Goal: Task Accomplishment & Management: Manage account settings

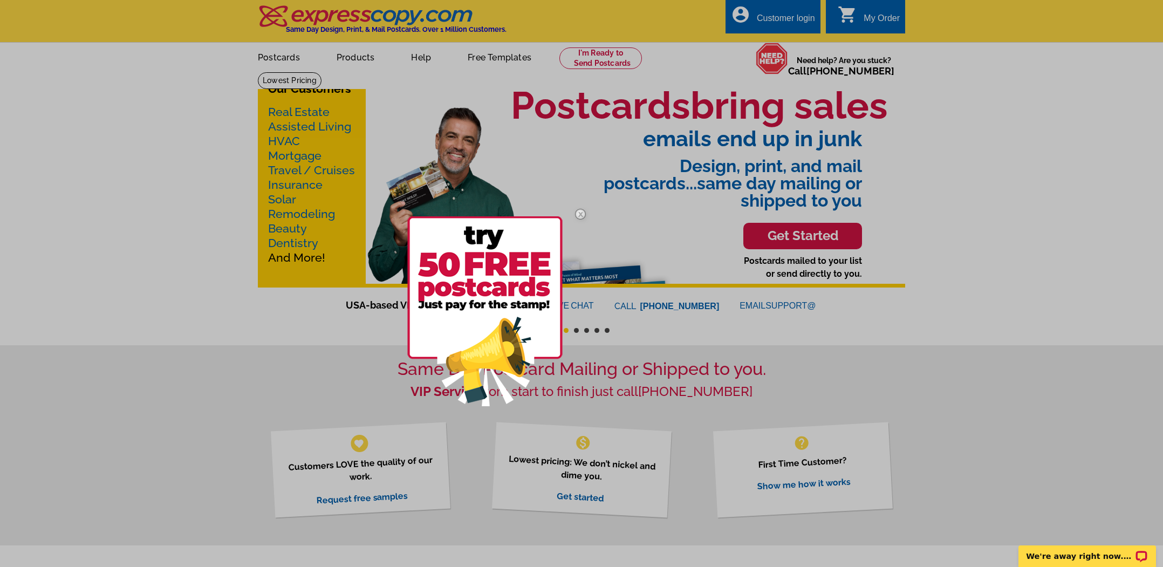
click at [789, 19] on div at bounding box center [581, 283] width 1163 height 567
click at [776, 19] on div at bounding box center [581, 283] width 1163 height 567
click at [581, 216] on img at bounding box center [580, 213] width 31 height 31
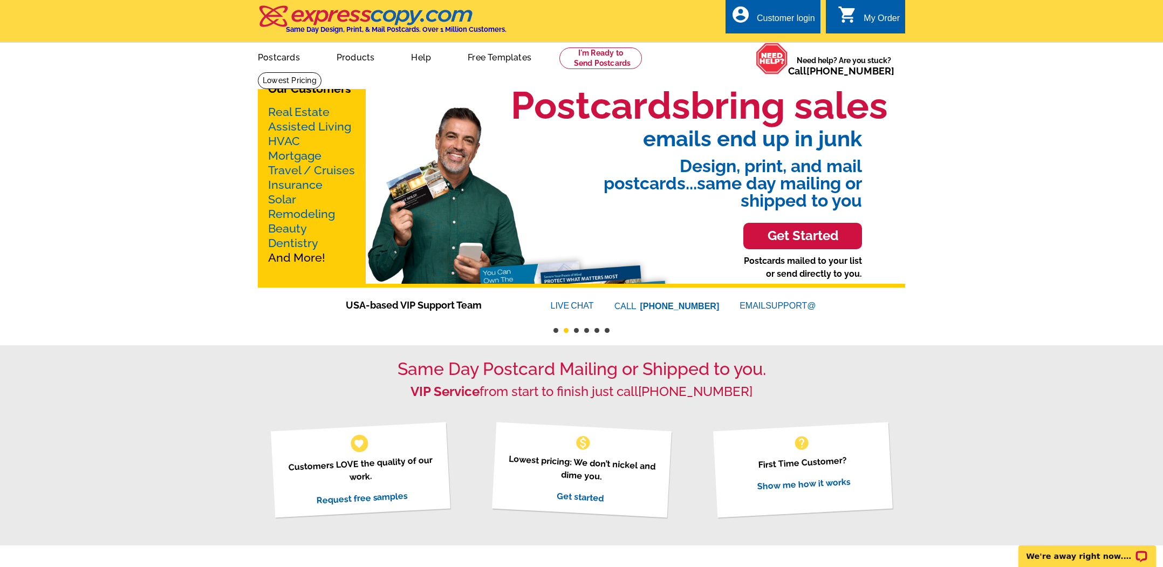
click at [789, 18] on div "Customer login" at bounding box center [786, 20] width 58 height 15
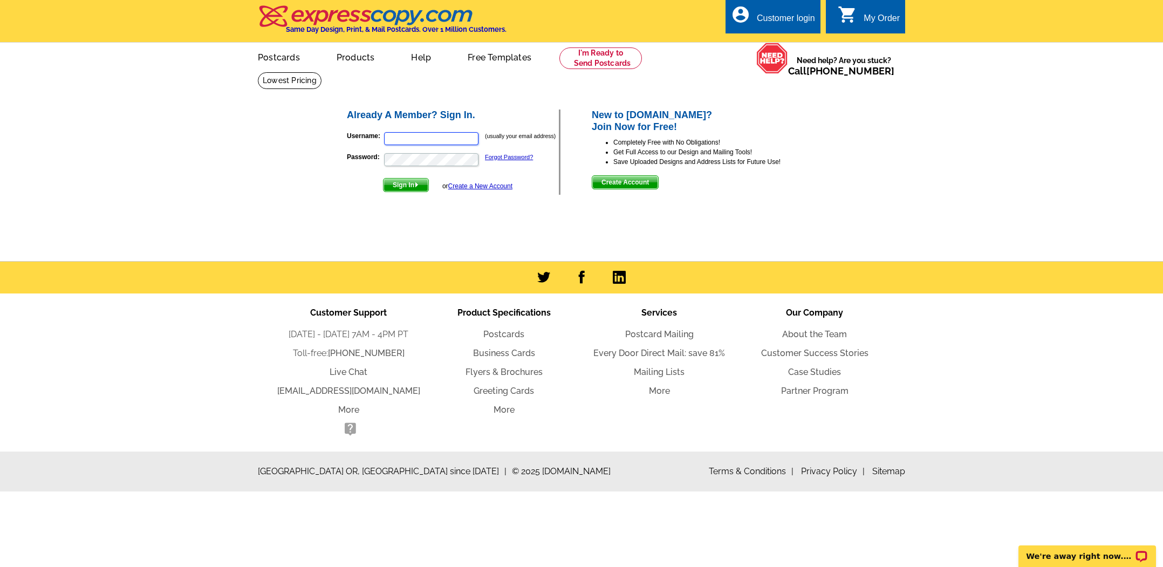
type input "[EMAIL_ADDRESS][DOMAIN_NAME]"
click at [407, 183] on span "Sign In" at bounding box center [406, 185] width 45 height 13
